Goal: Information Seeking & Learning: Stay updated

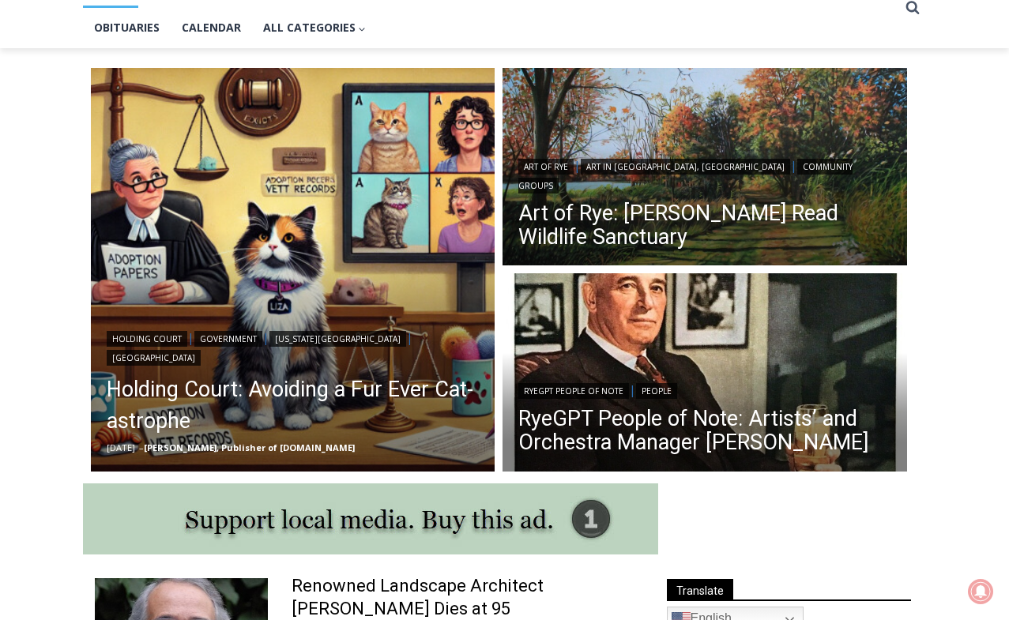
scroll to position [398, 0]
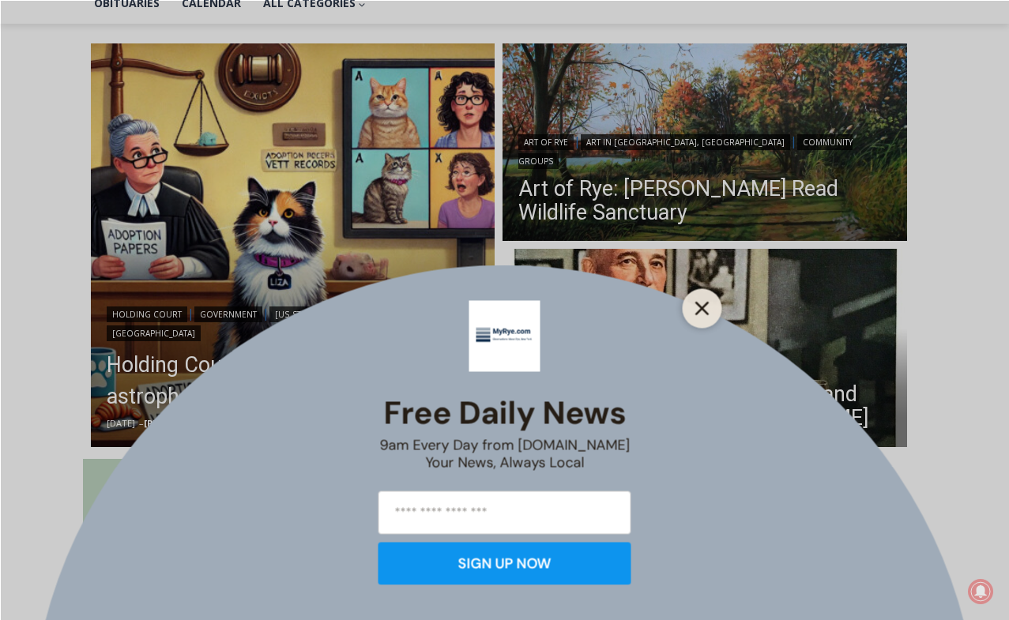
click at [701, 310] on icon "Close" at bounding box center [702, 308] width 14 height 14
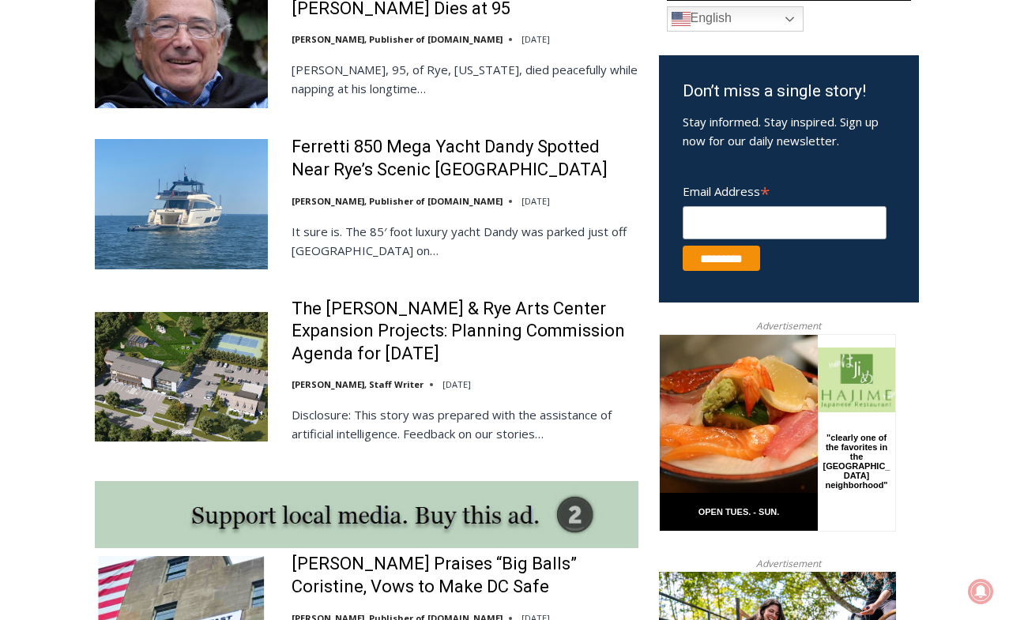
scroll to position [938, 0]
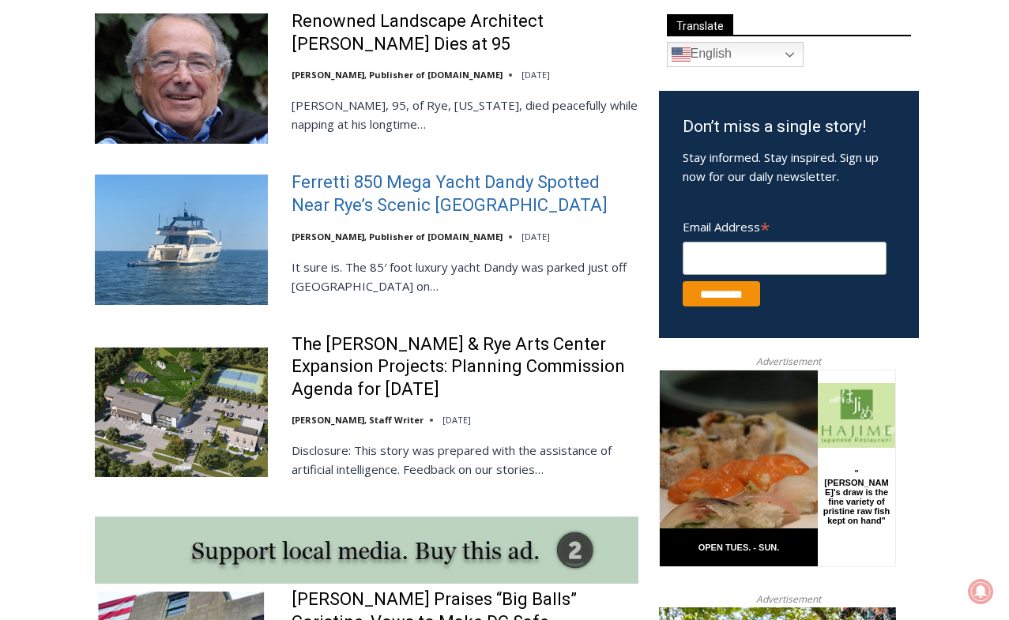
click at [382, 187] on link "Ferretti 850 Mega Yacht Dandy Spotted Near Rye’s Scenic Parsonage Point" at bounding box center [464, 193] width 347 height 45
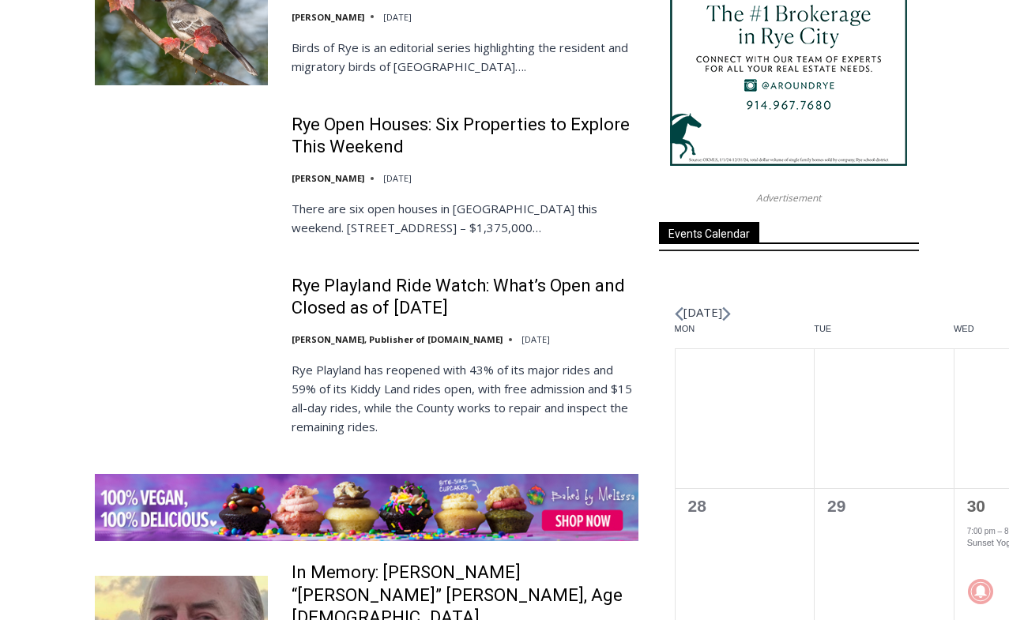
scroll to position [2059, 0]
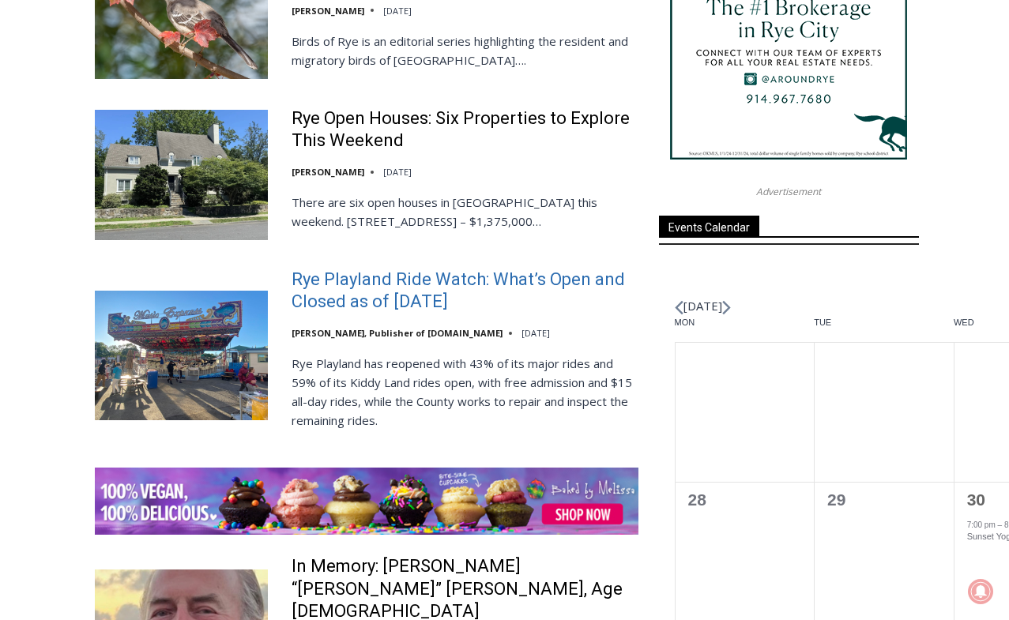
click at [453, 295] on link "Rye Playland Ride Watch: What’s Open and Closed as of Thursday, August 7, 2025" at bounding box center [464, 291] width 347 height 45
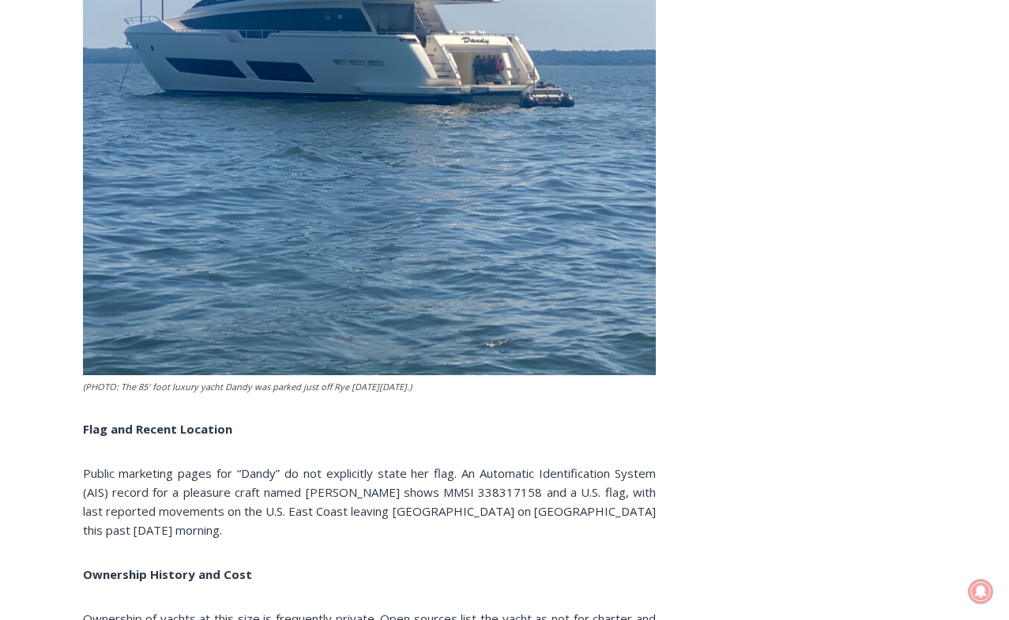
scroll to position [3033, 0]
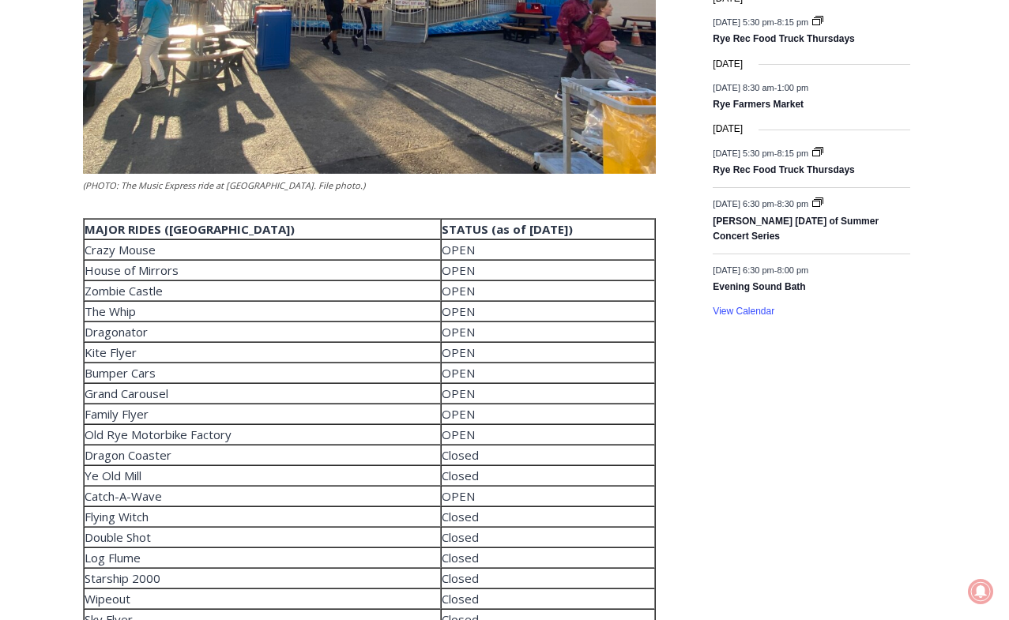
scroll to position [2367, 0]
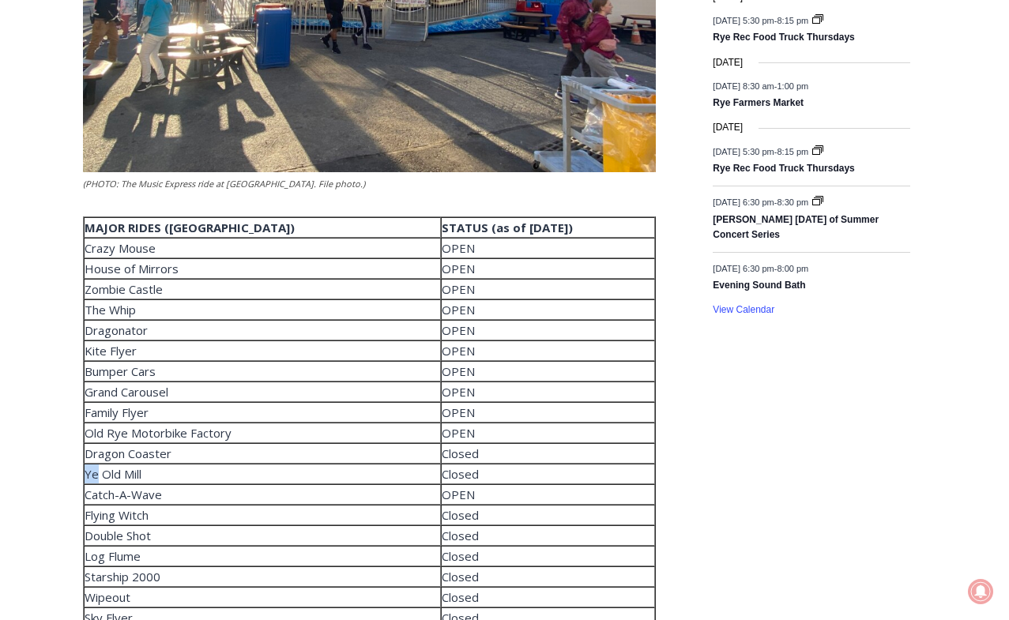
drag, startPoint x: 442, startPoint y: 452, endPoint x: 95, endPoint y: 470, distance: 348.1
click at [95, 470] on tbody "MAJOR RIDES (Big Park) STATUS (as of 08/07/2025) Crazy Mouse OPEN House of Mirr…" at bounding box center [369, 515] width 571 height 596
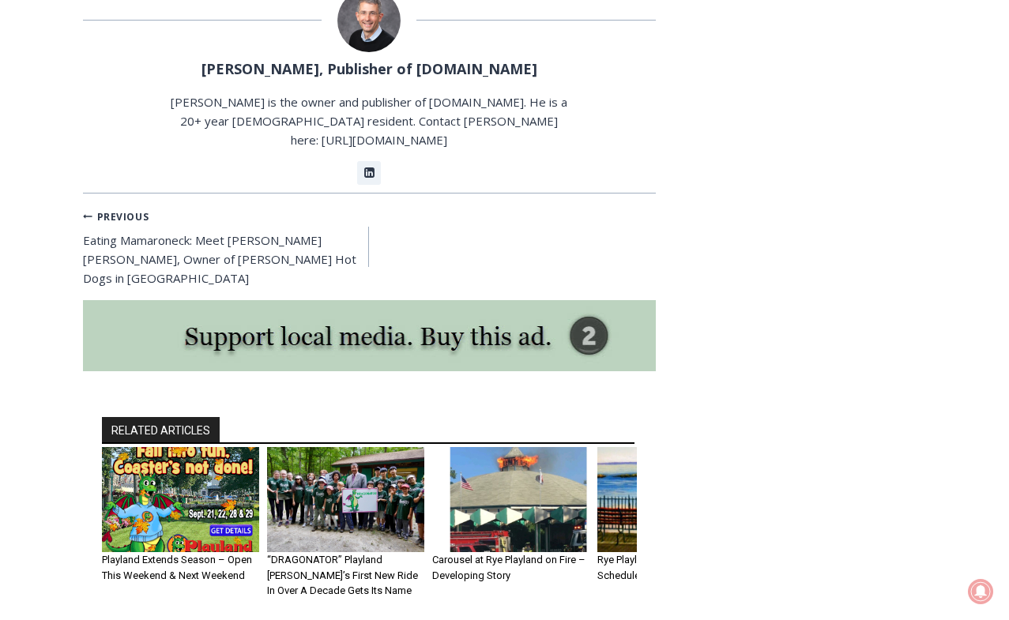
scroll to position [4427, 0]
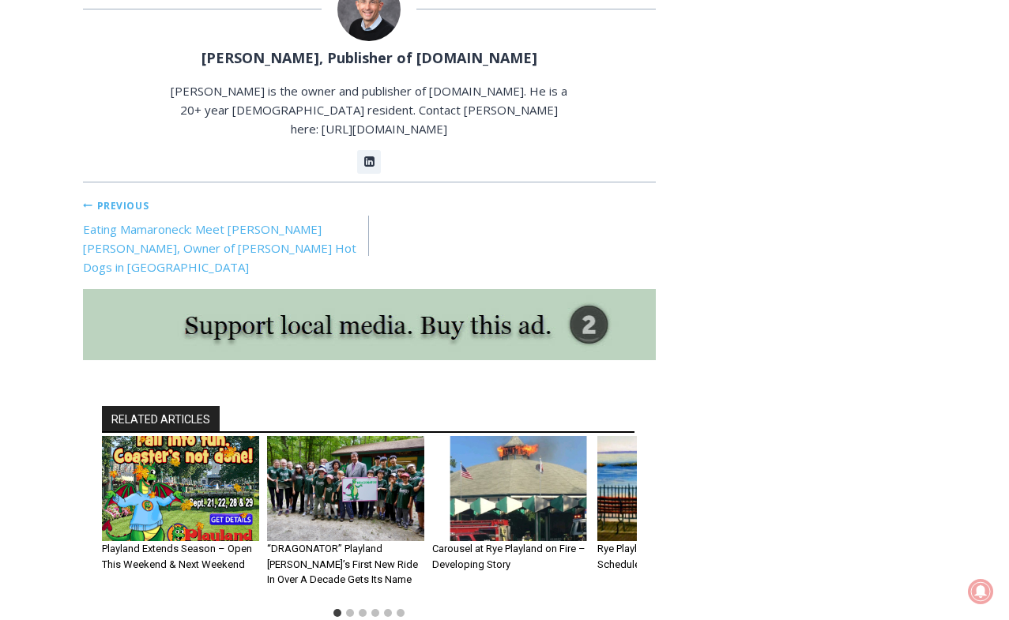
click at [306, 216] on link "Previous Previous Eating Mamaroneck: Meet Gene Christian Baca, Owner of Walter’…" at bounding box center [226, 236] width 287 height 82
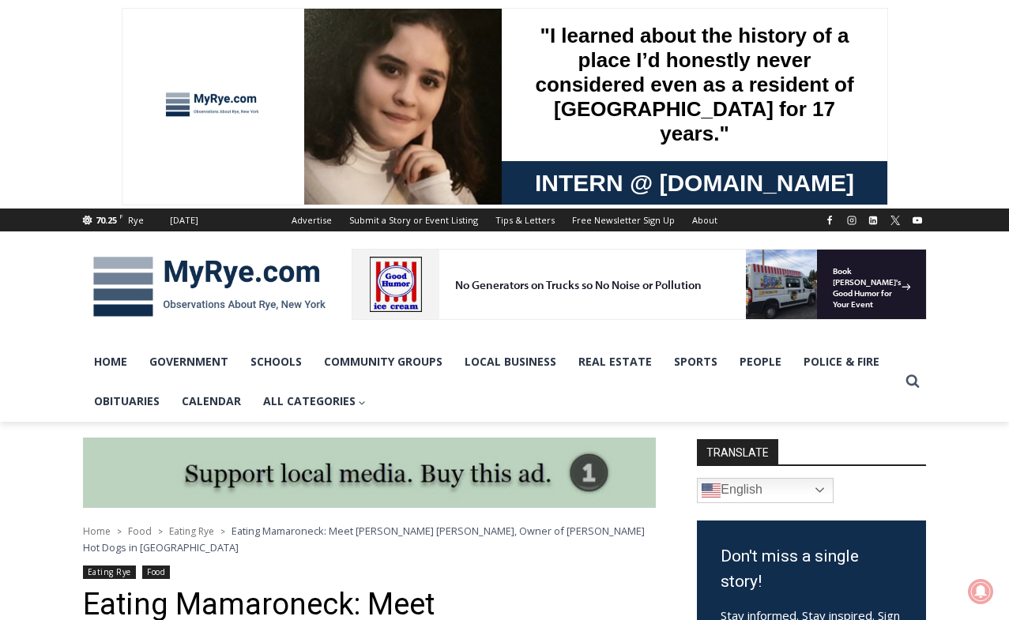
click at [434, 0] on span at bounding box center [504, 104] width 1009 height 209
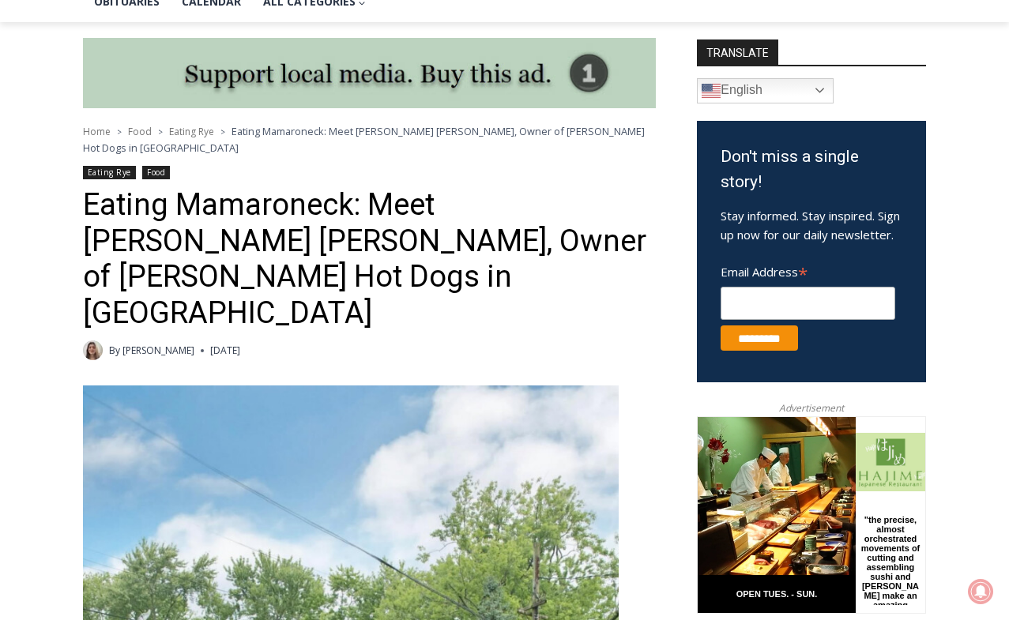
scroll to position [564, 0]
